Goal: Information Seeking & Learning: Find specific fact

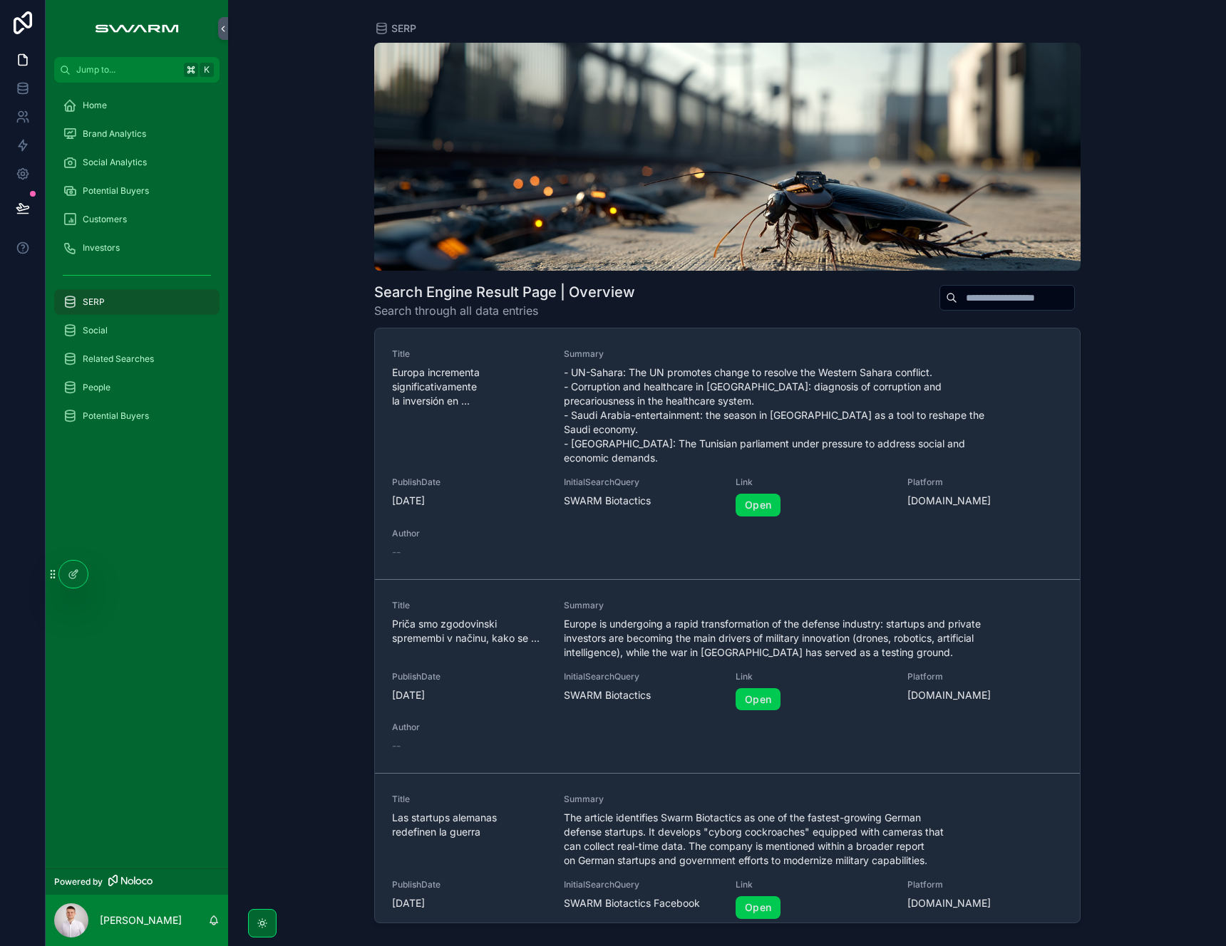
click at [1001, 303] on input "scrollable content" at bounding box center [1015, 298] width 117 height 20
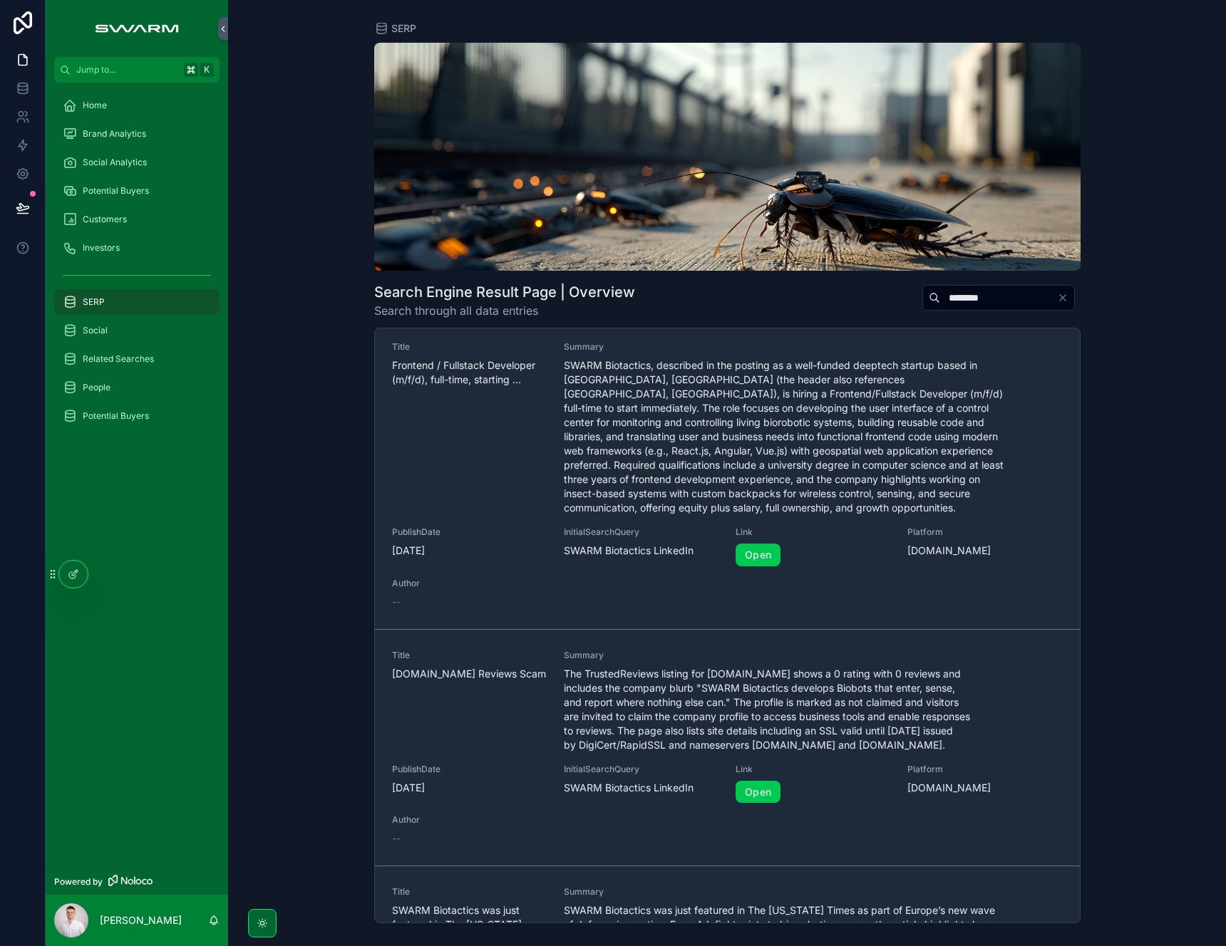
scroll to position [27, 0]
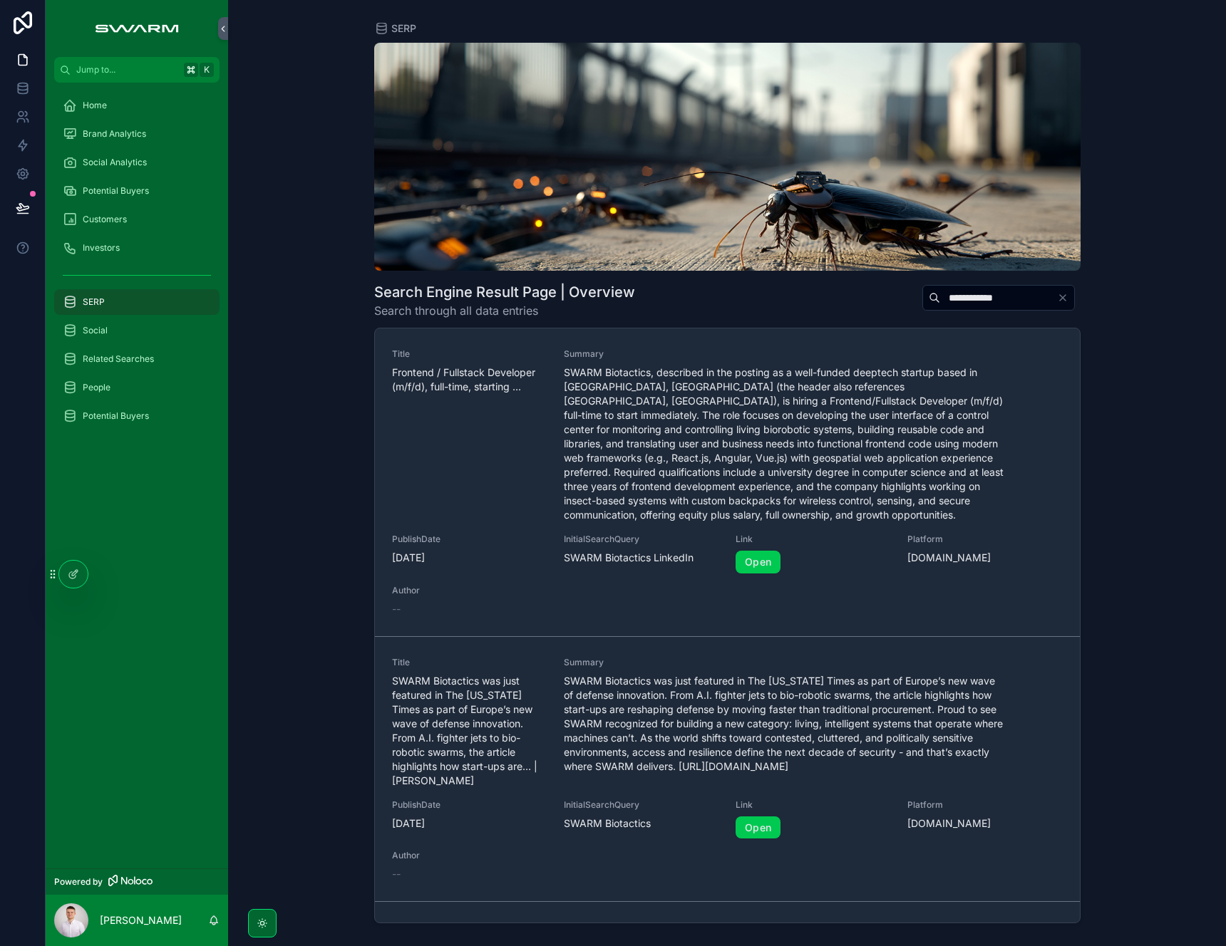
type input "**********"
click at [628, 736] on span "SWARM Biotactics was just featured in The [US_STATE] Times as part of Europe’s …" at bounding box center [784, 724] width 441 height 100
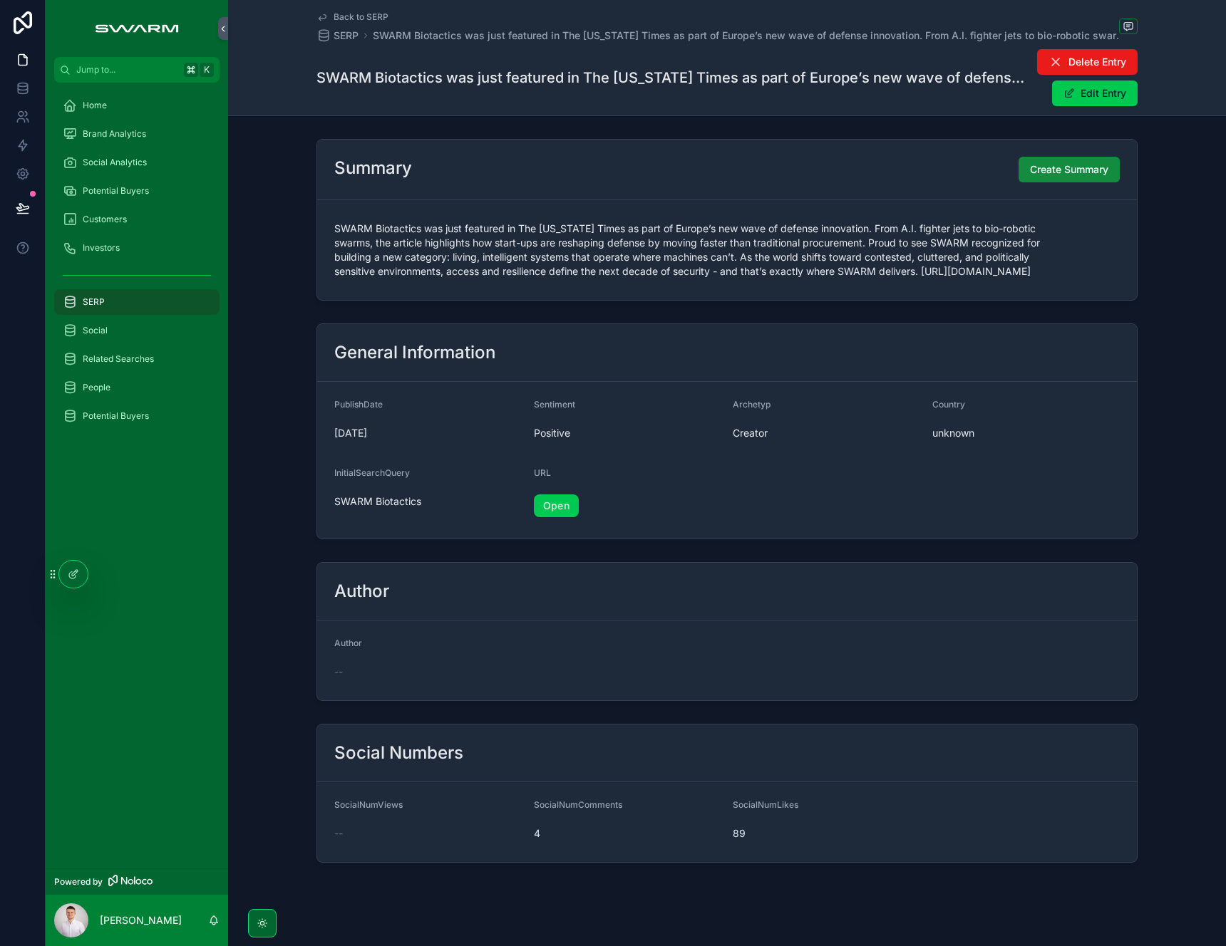
click at [552, 506] on link "Open" at bounding box center [556, 506] width 45 height 23
drag, startPoint x: 571, startPoint y: 556, endPoint x: 567, endPoint y: 539, distance: 17.6
click at [571, 557] on div "Author Author --" at bounding box center [727, 632] width 998 height 150
